Goal: Task Accomplishment & Management: Complete application form

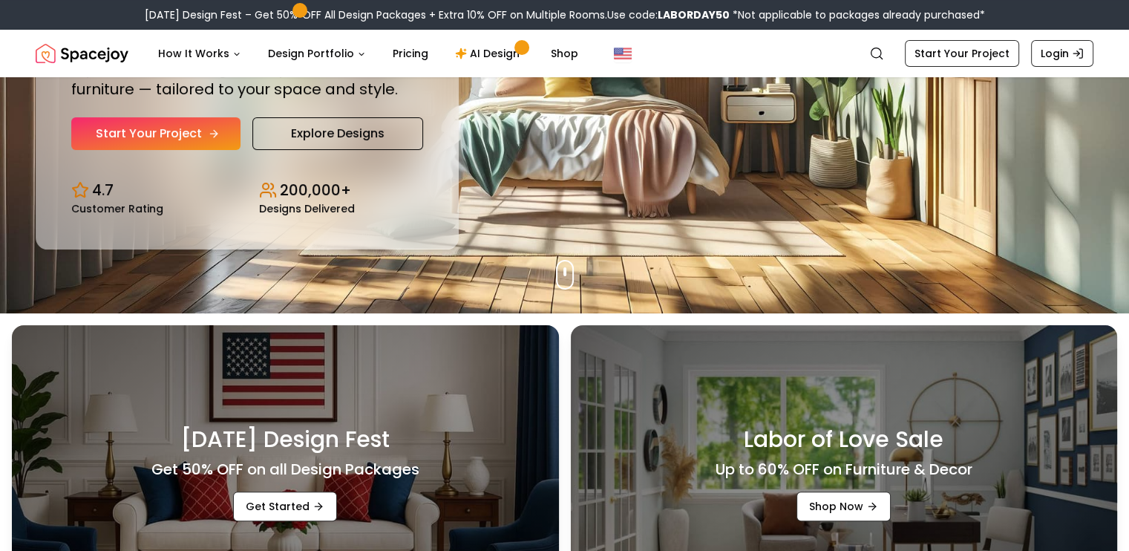
click at [154, 136] on link "Start Your Project" at bounding box center [155, 133] width 169 height 33
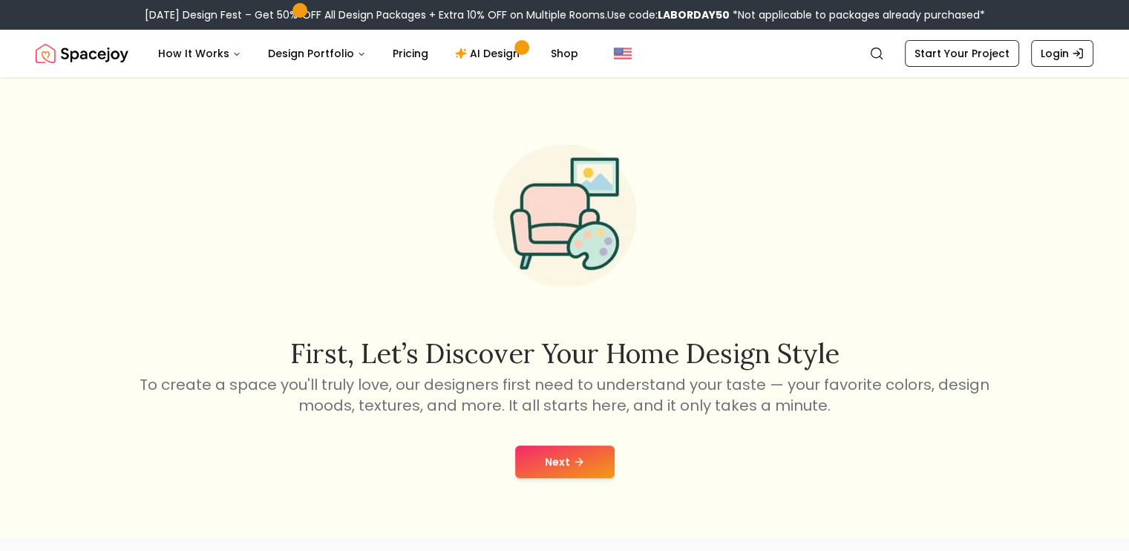
click at [574, 477] on button "Next" at bounding box center [564, 461] width 99 height 33
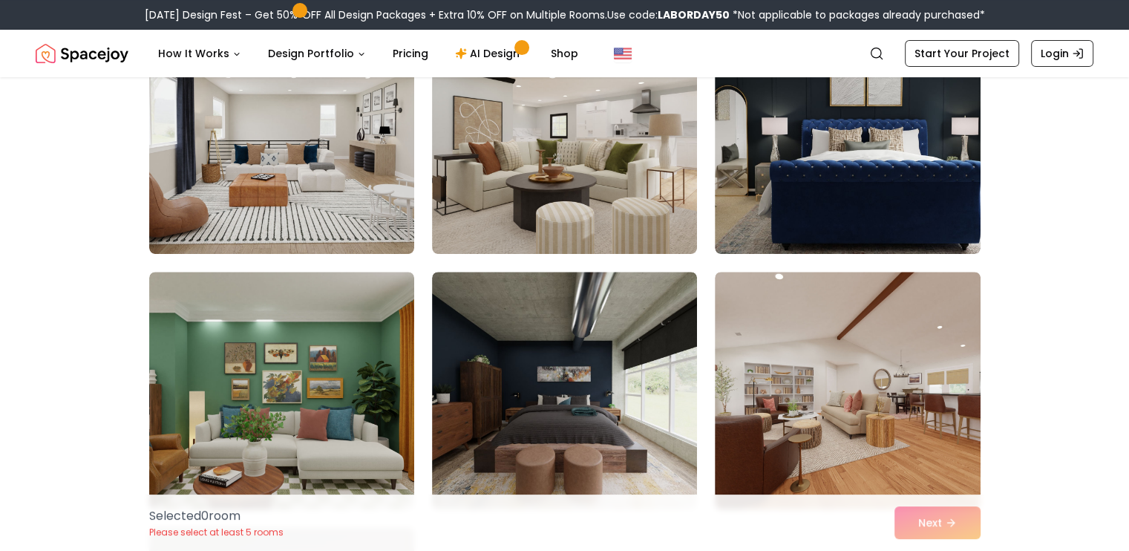
scroll to position [442, 0]
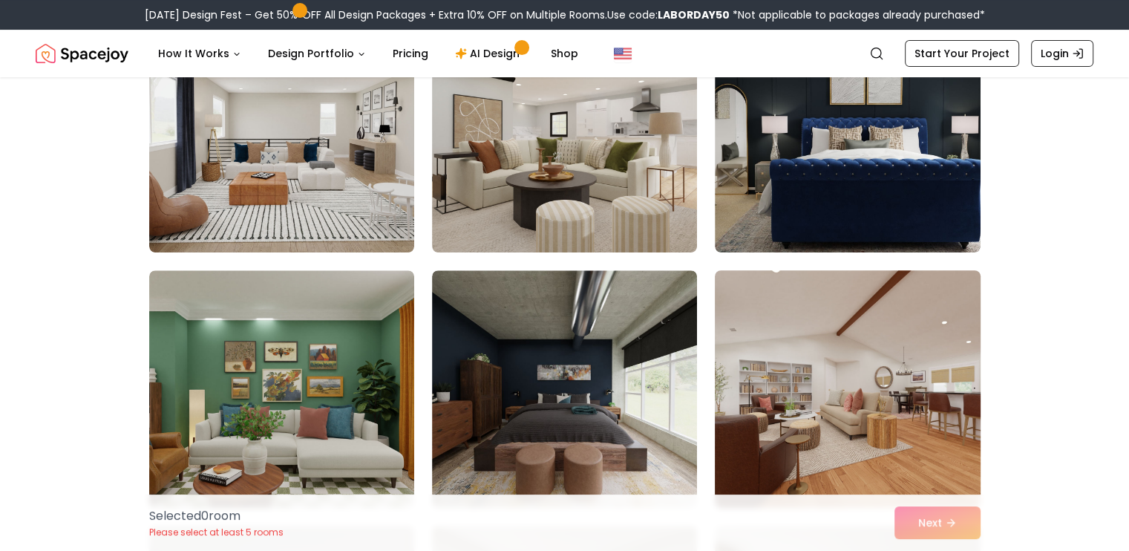
click at [797, 436] on img at bounding box center [847, 388] width 278 height 249
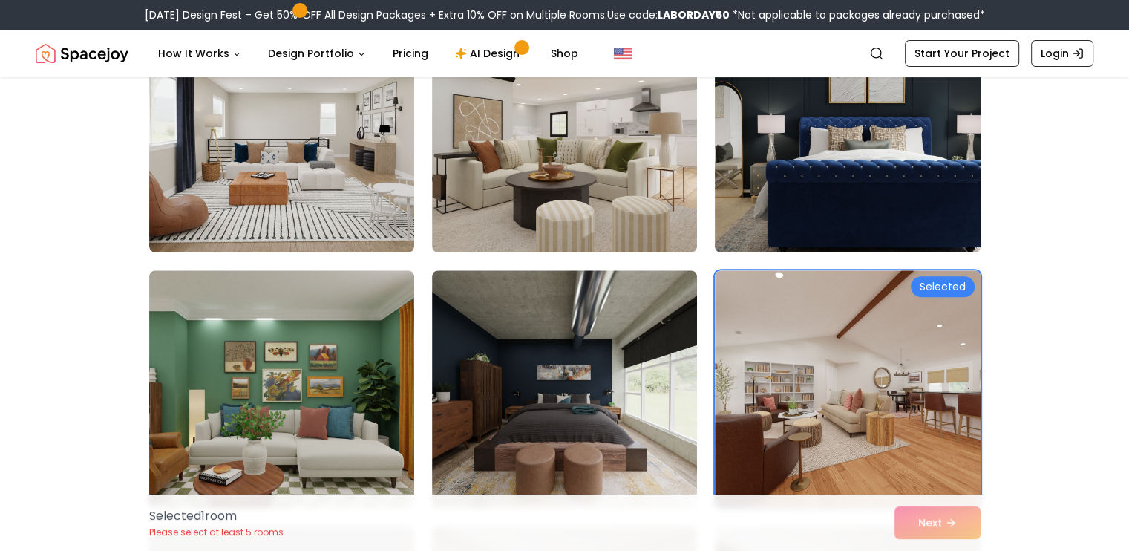
click at [784, 164] on img at bounding box center [847, 133] width 278 height 249
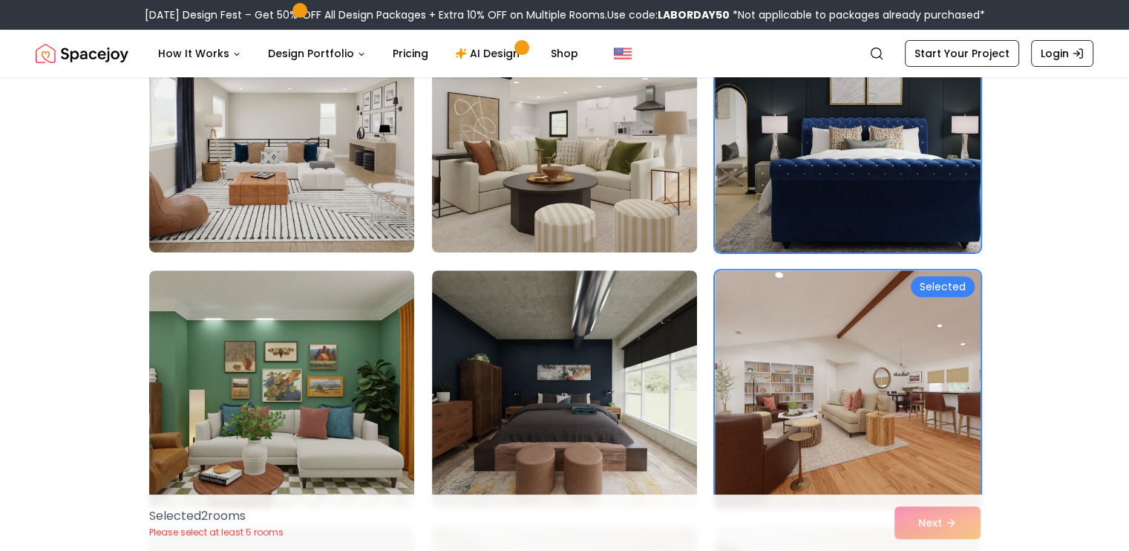
click at [609, 177] on img at bounding box center [564, 133] width 278 height 249
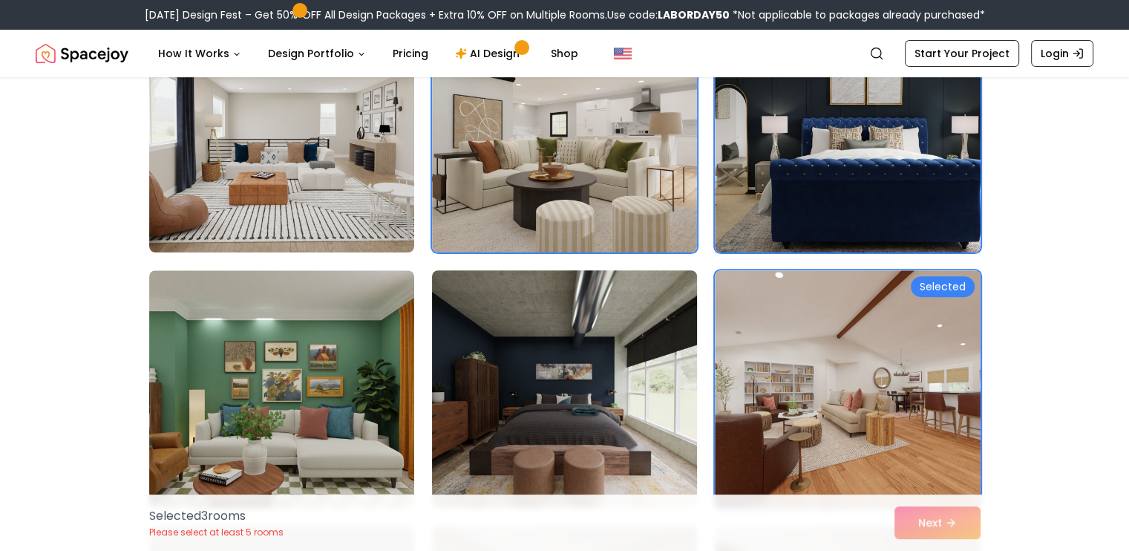
click at [606, 301] on img at bounding box center [564, 388] width 278 height 249
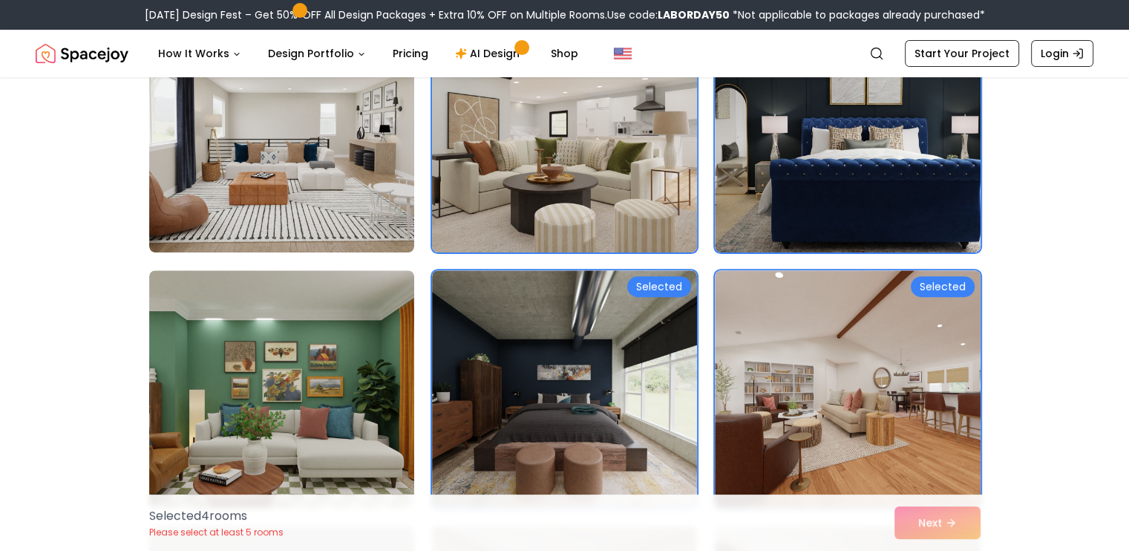
click at [571, 188] on img at bounding box center [564, 133] width 278 height 249
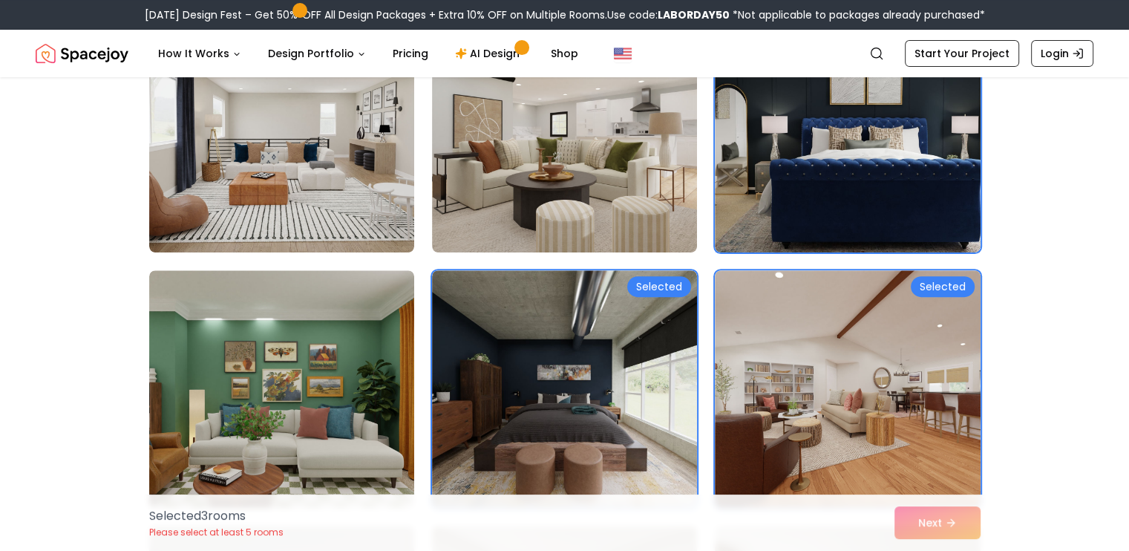
click at [961, 522] on div "Selected 3 room s Please select at least 5 rooms Next" at bounding box center [564, 522] width 855 height 56
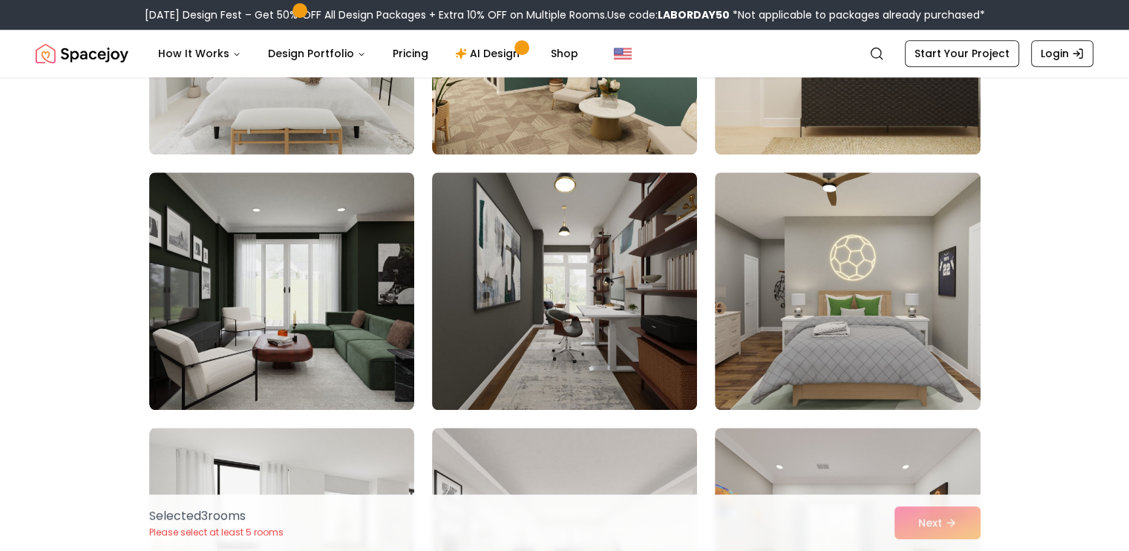
scroll to position [1315, 0]
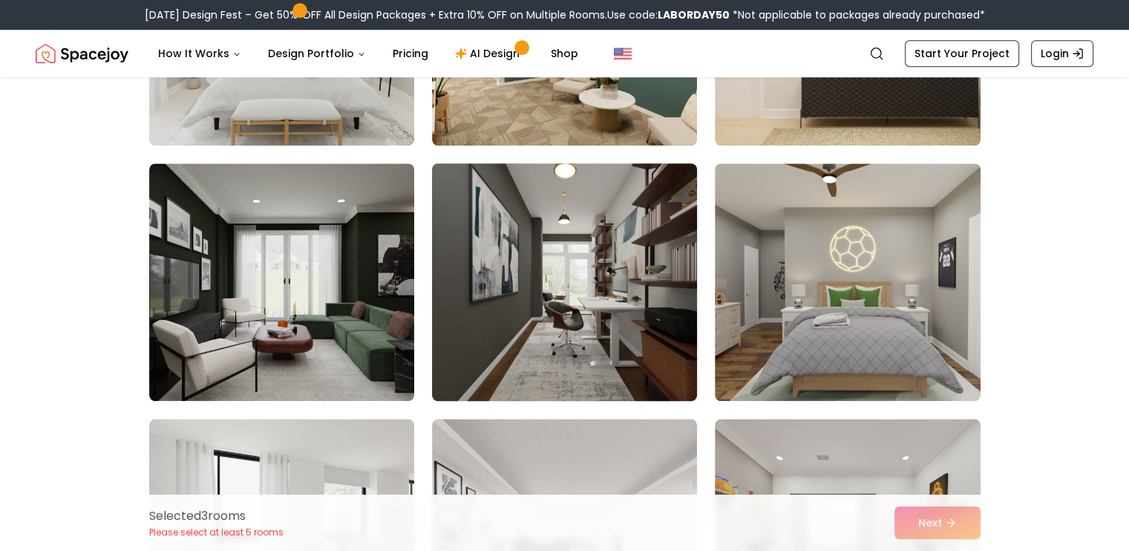
click at [549, 268] on img at bounding box center [564, 281] width 278 height 249
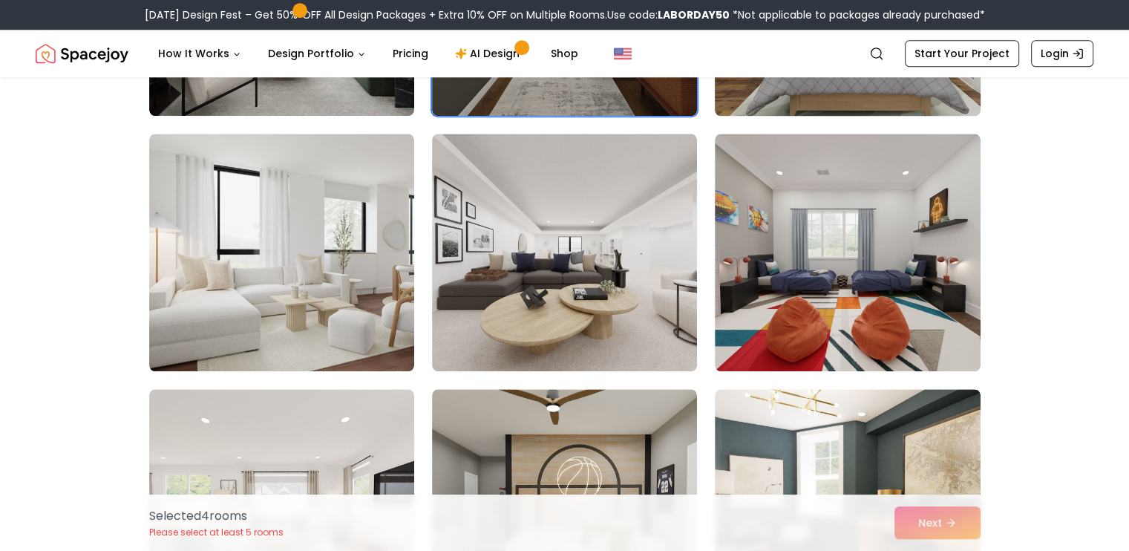
scroll to position [1604, 0]
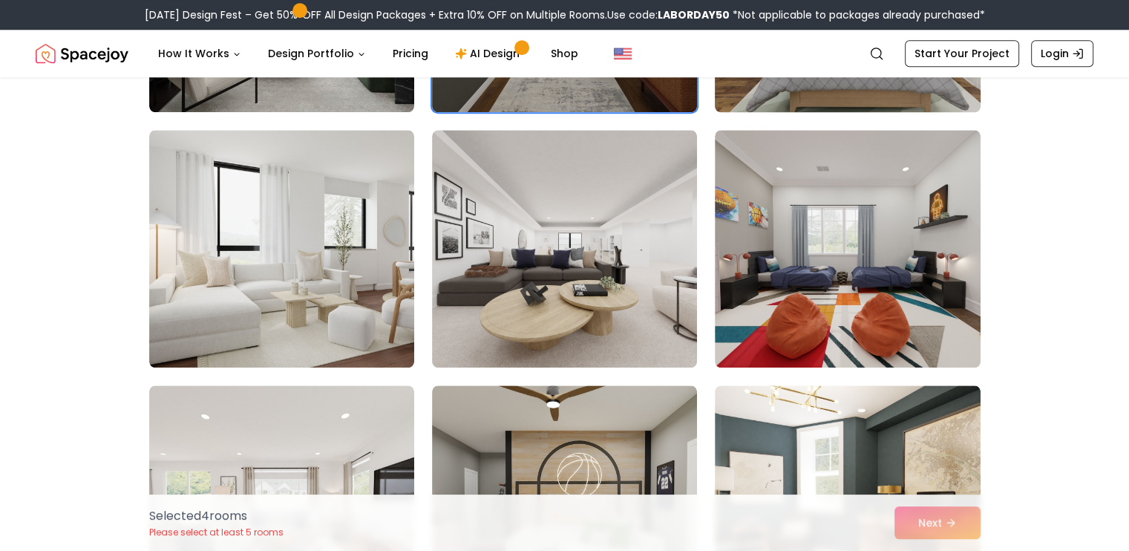
click at [693, 313] on img at bounding box center [564, 248] width 265 height 237
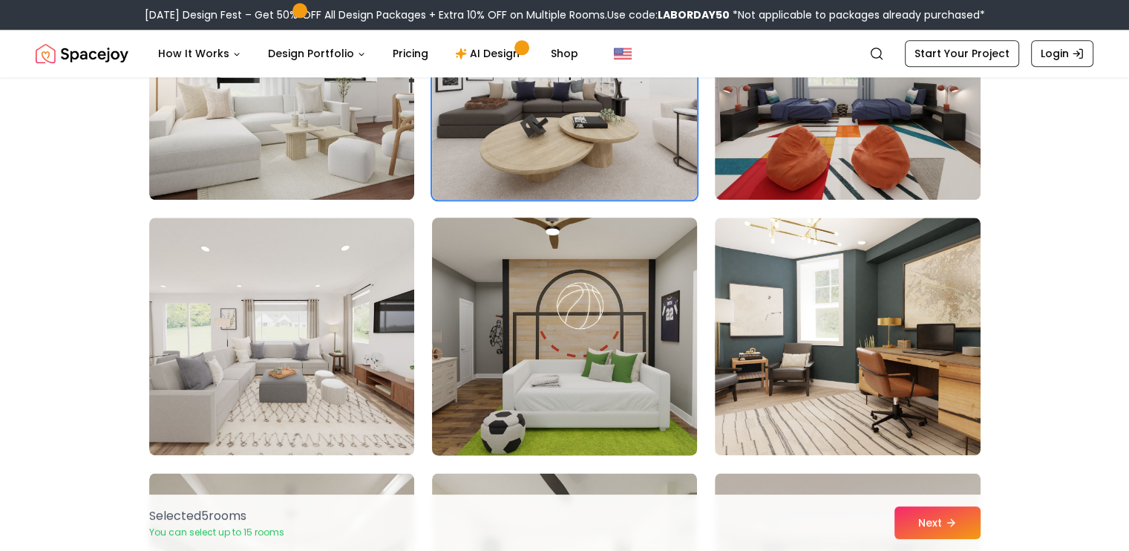
scroll to position [1772, 0]
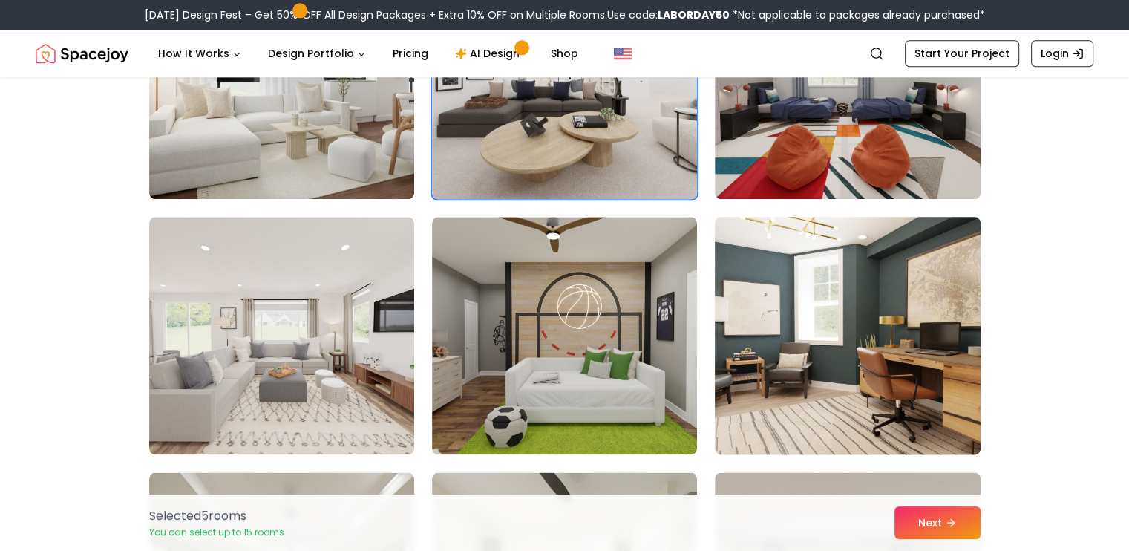
click at [718, 338] on img at bounding box center [847, 335] width 278 height 249
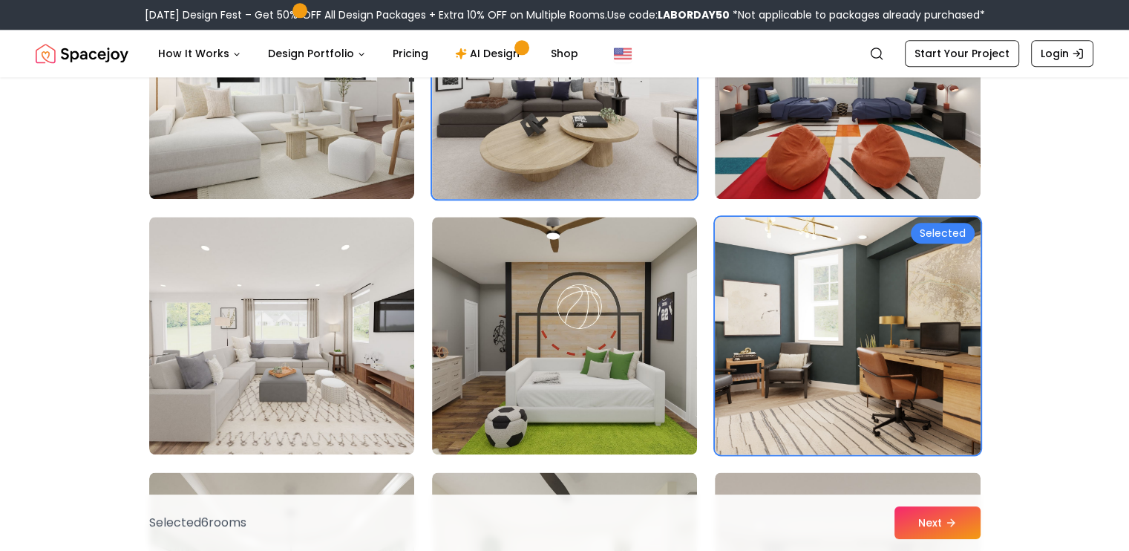
click at [669, 359] on img at bounding box center [564, 335] width 265 height 237
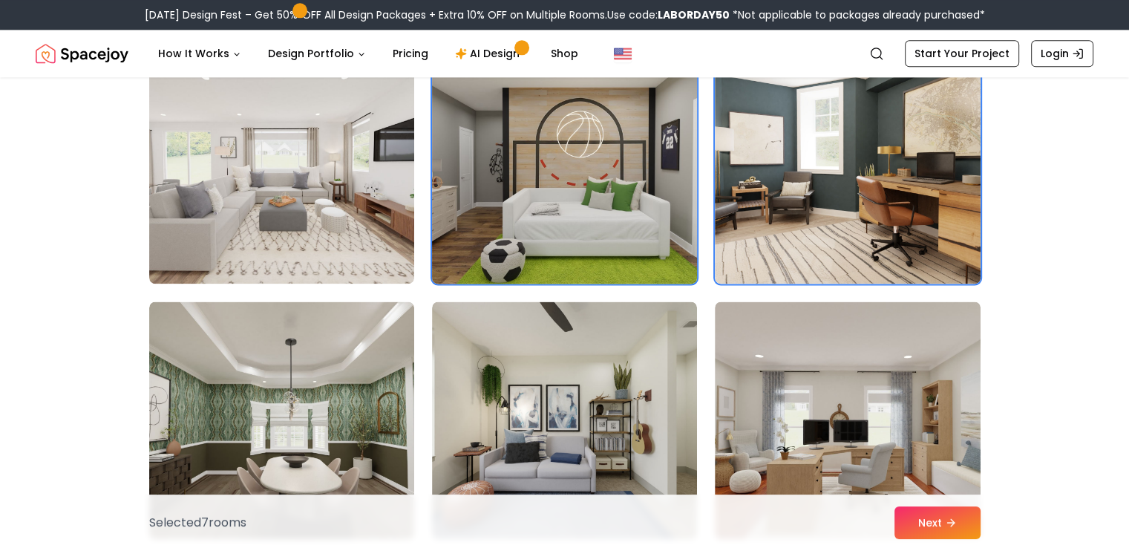
scroll to position [1967, 0]
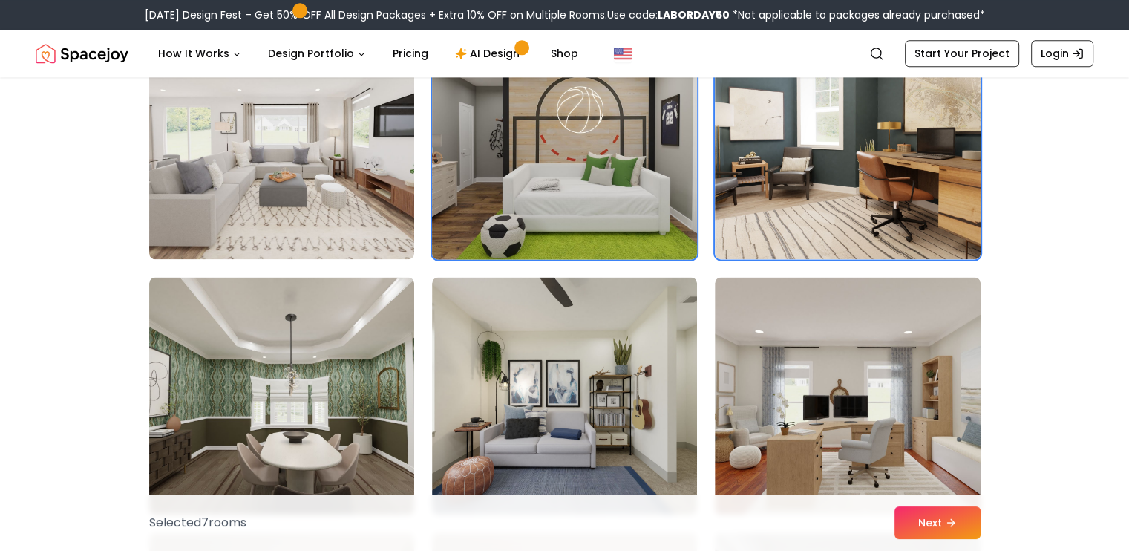
click at [689, 374] on img at bounding box center [564, 395] width 265 height 237
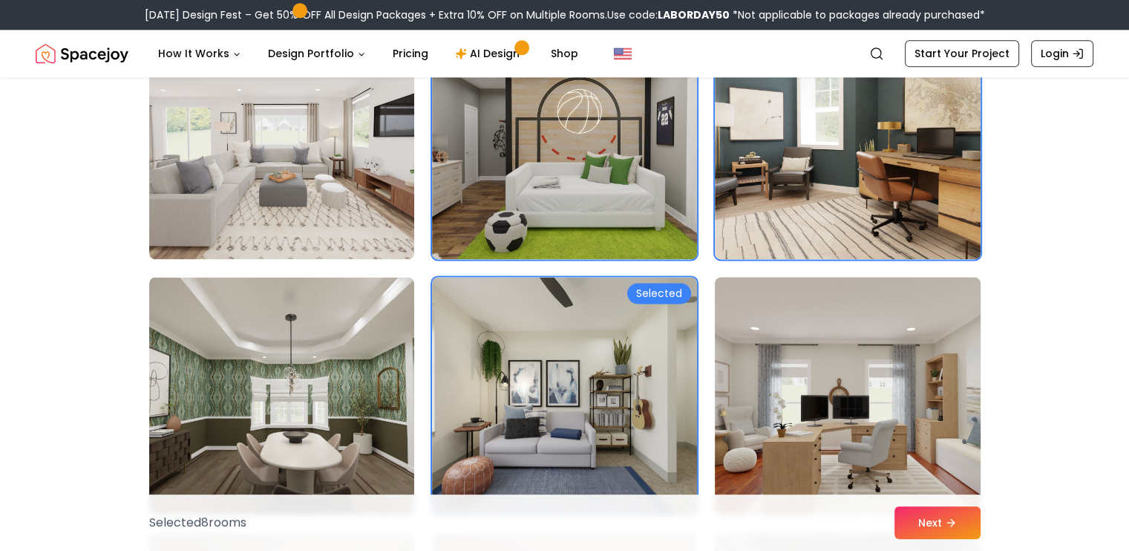
click at [785, 381] on img at bounding box center [847, 395] width 278 height 249
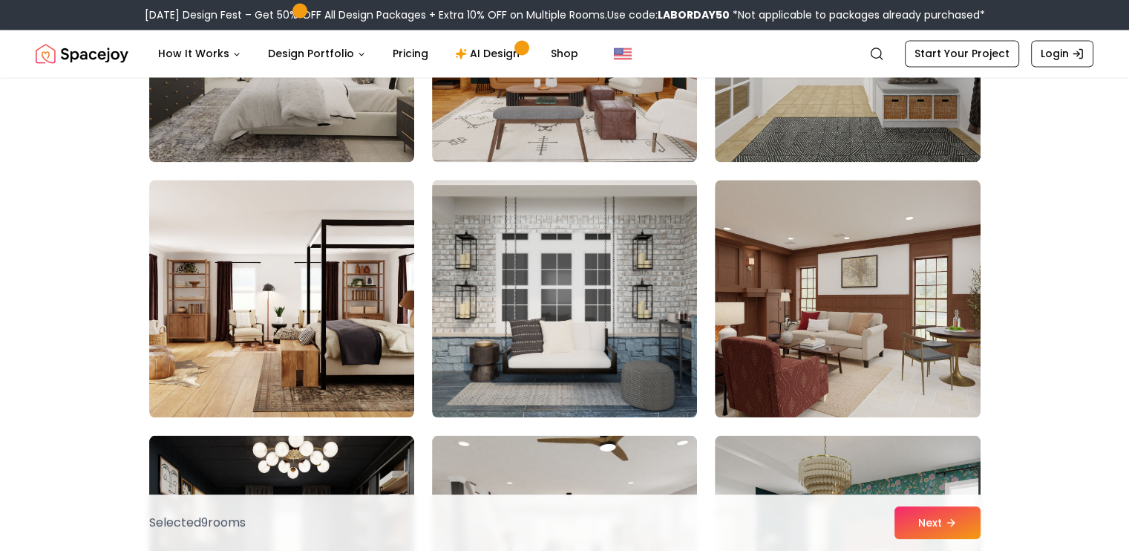
click at [655, 339] on img at bounding box center [564, 298] width 265 height 237
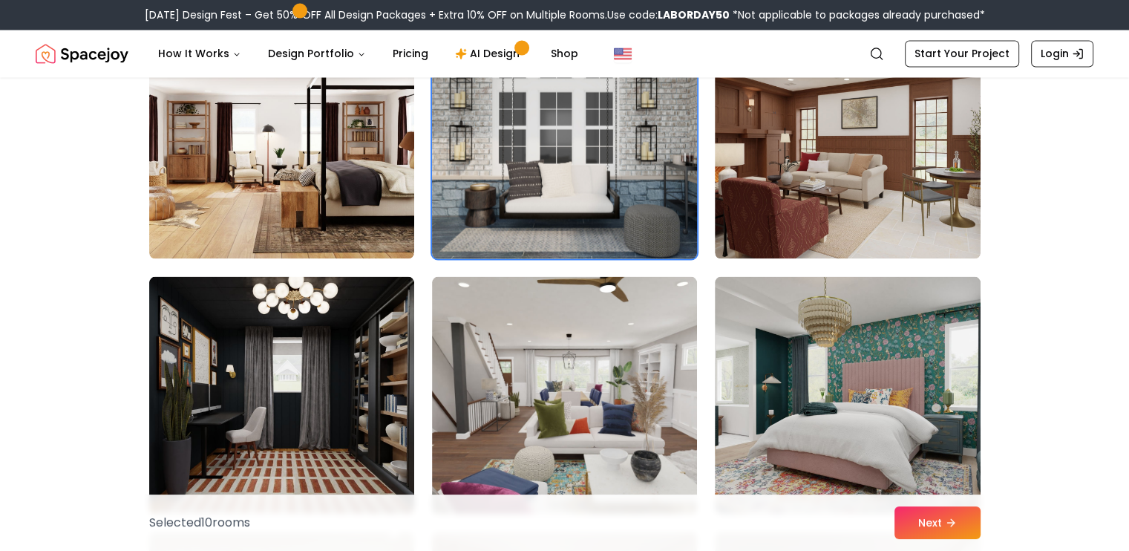
scroll to position [2737, 0]
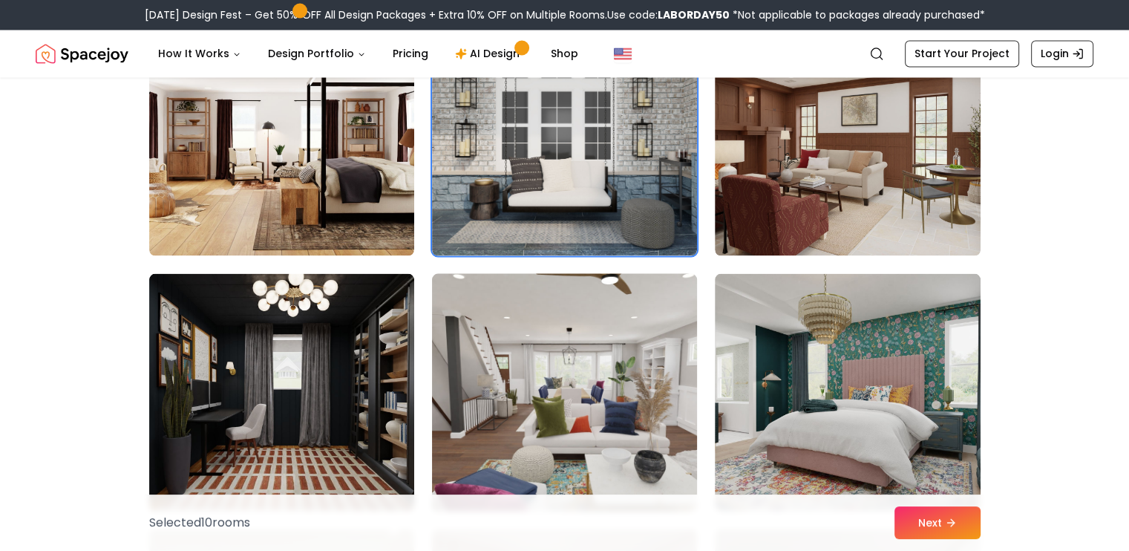
click at [652, 356] on img at bounding box center [564, 391] width 278 height 249
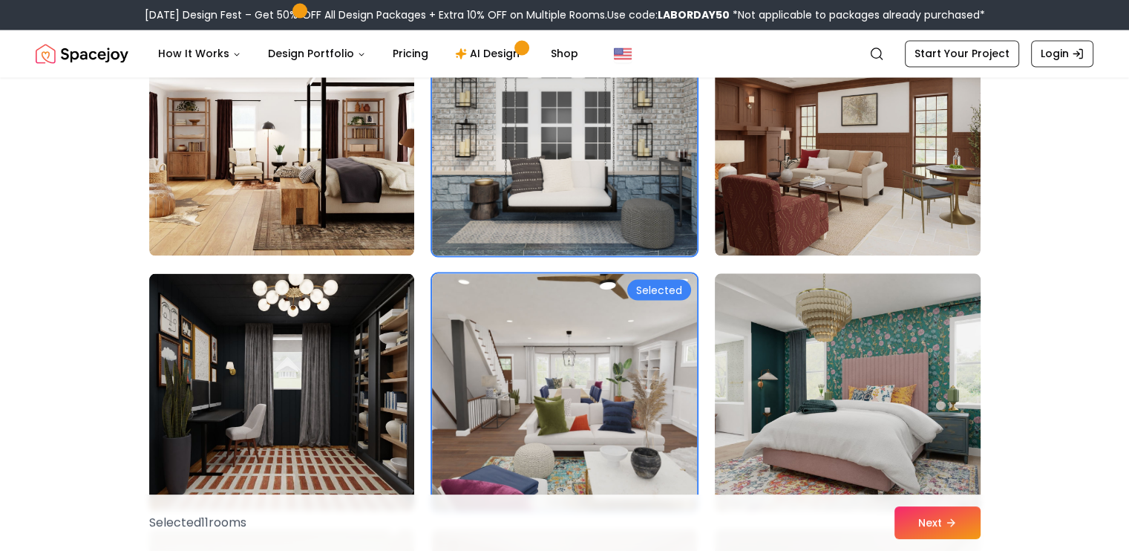
click at [840, 385] on img at bounding box center [847, 391] width 278 height 249
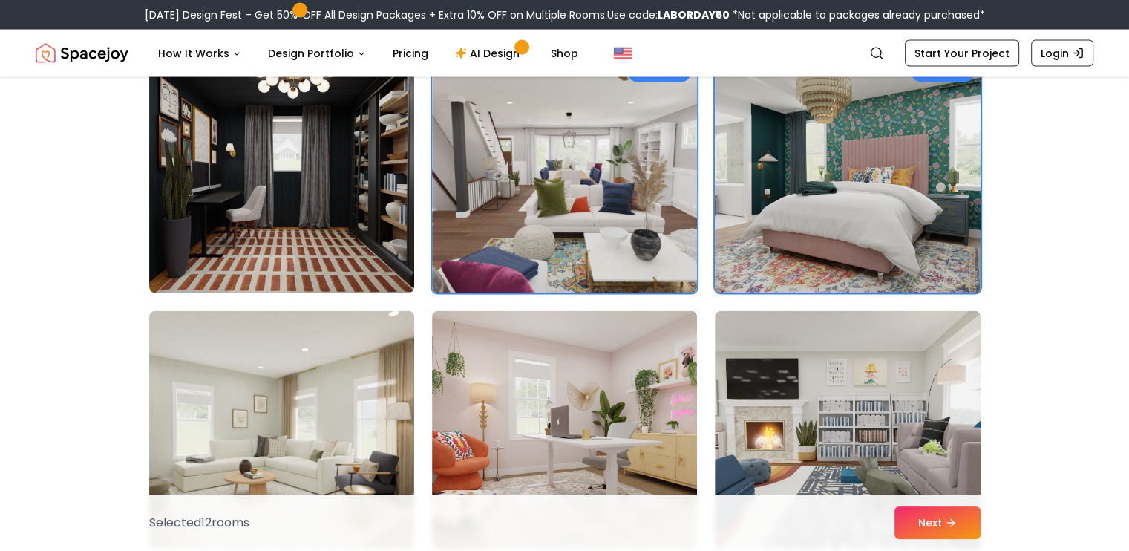
scroll to position [2966, 0]
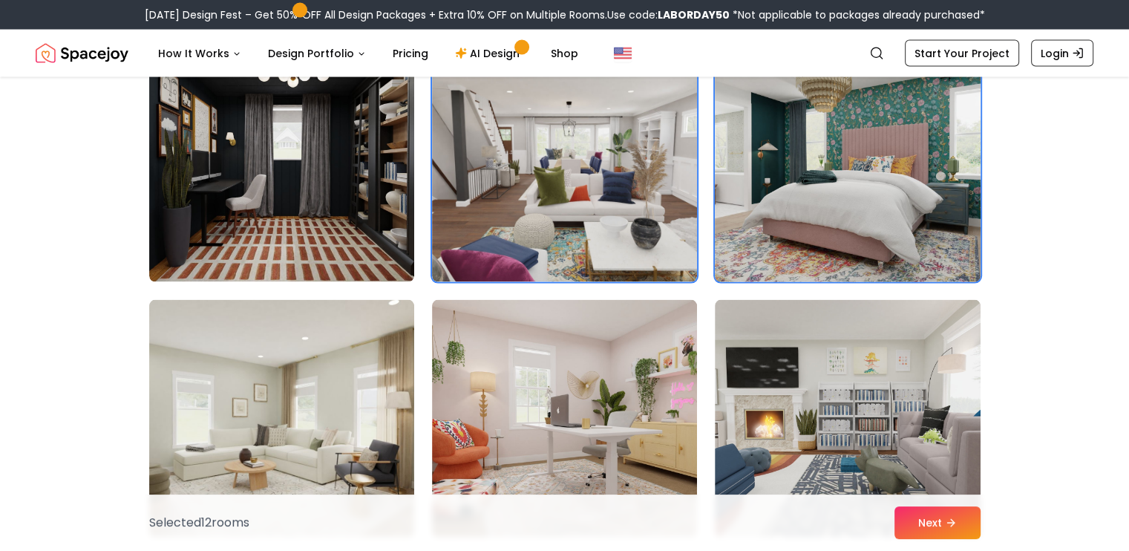
click at [259, 185] on img at bounding box center [281, 163] width 265 height 237
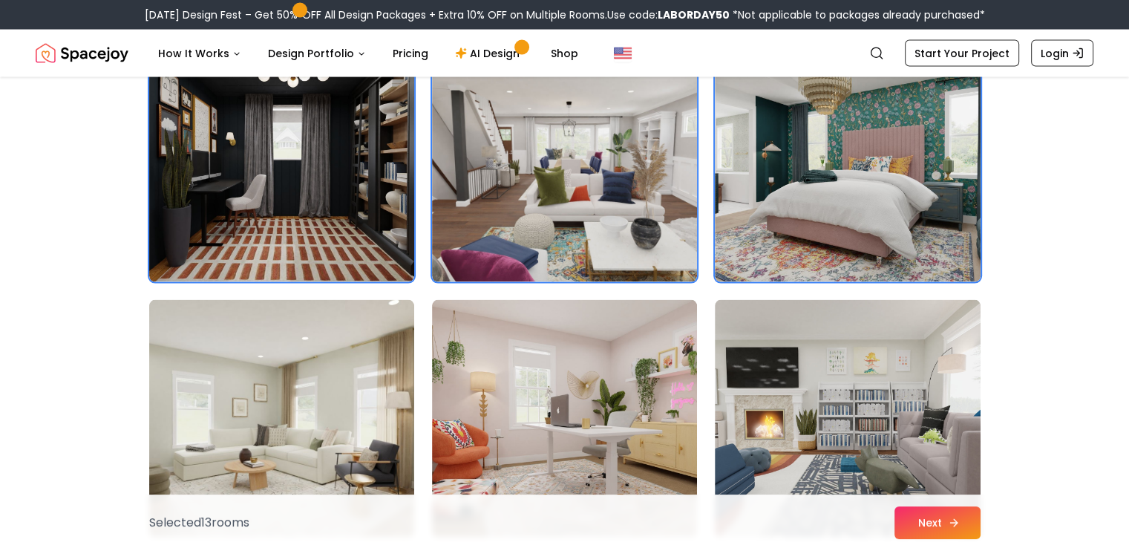
click at [956, 525] on icon at bounding box center [954, 523] width 12 height 12
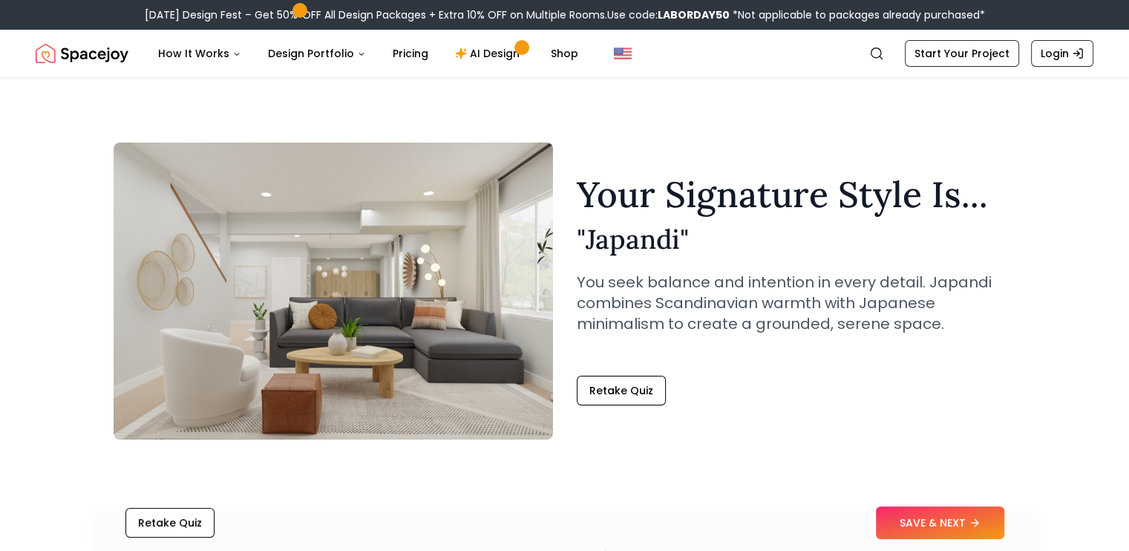
click at [744, 295] on p "You seek balance and intention in every detail. Japandi combines Scandinavian w…" at bounding box center [796, 303] width 439 height 62
click at [467, 56] on link "AI Design" at bounding box center [489, 54] width 93 height 30
